Goal: Information Seeking & Learning: Learn about a topic

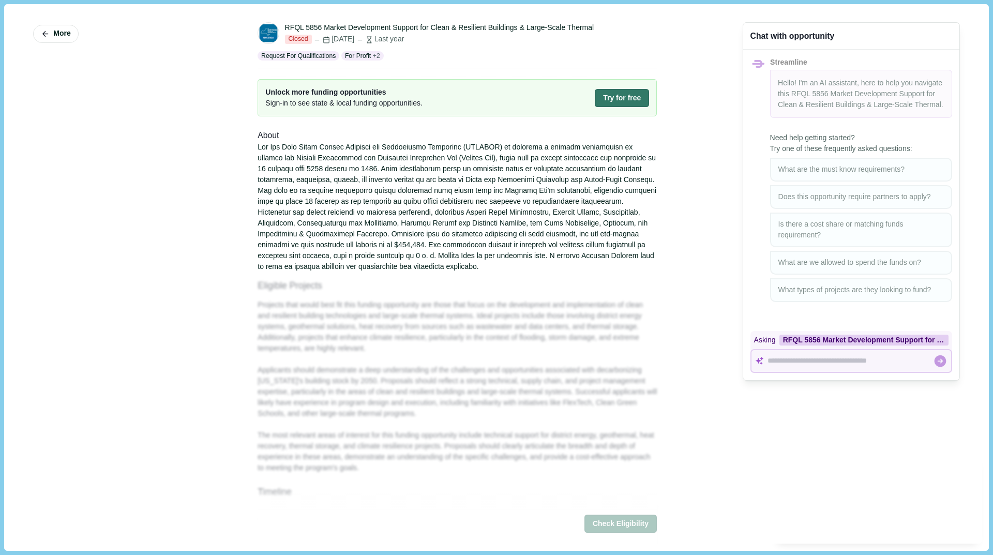
click at [365, 179] on div at bounding box center [456, 207] width 399 height 130
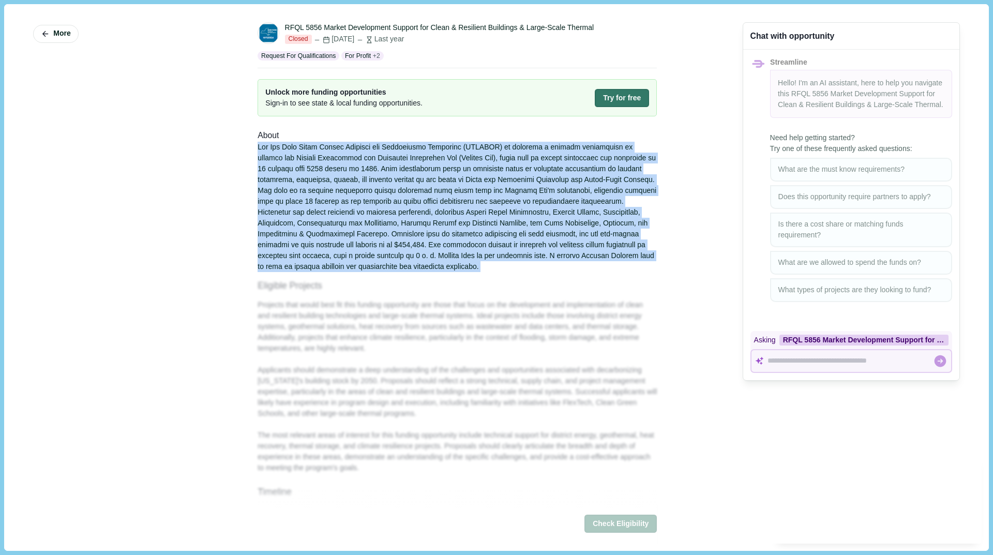
drag, startPoint x: 0, startPoint y: 0, endPoint x: 444, endPoint y: 344, distance: 562.0
click at [444, 344] on div "About Eligible Projects Projects that would best fit this funding opportunity a…" at bounding box center [456, 396] width 399 height 534
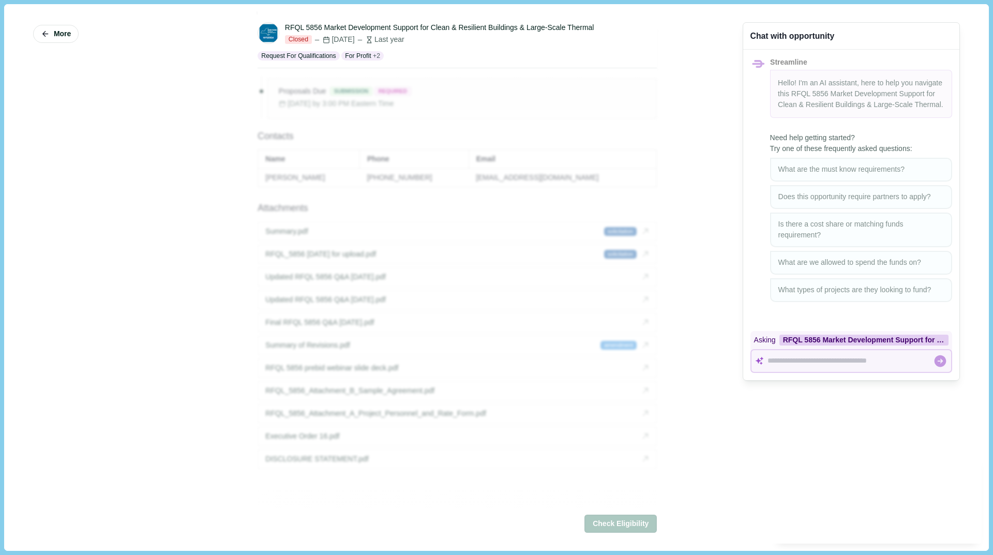
scroll to position [482, 0]
